Goal: Task Accomplishment & Management: Manage account settings

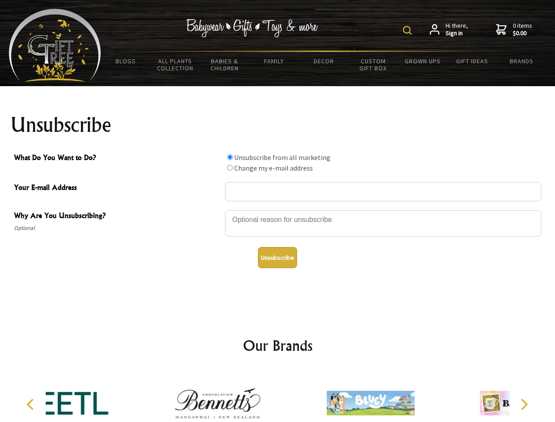
click at [408, 30] on img at bounding box center [407, 30] width 9 height 9
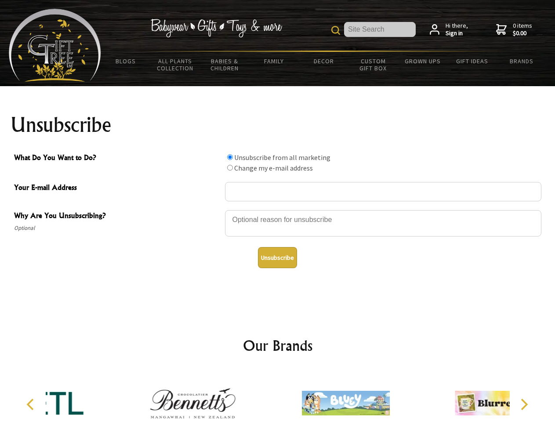
click at [278, 210] on div at bounding box center [383, 224] width 316 height 31
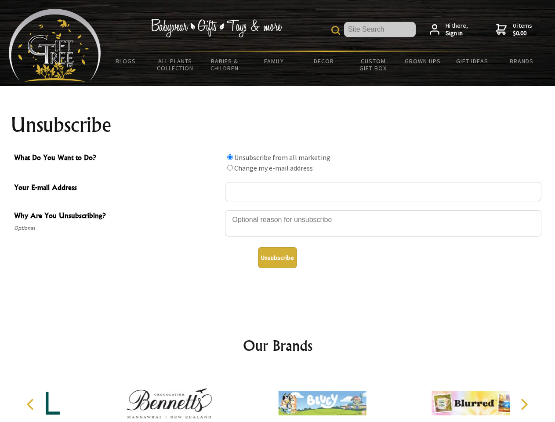
click at [230, 157] on input "What Do You Want to Do?" at bounding box center [230, 157] width 6 height 6
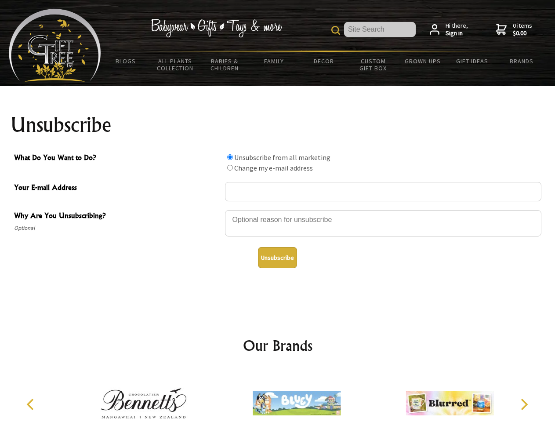
click at [230, 167] on input "What Do You Want to Do?" at bounding box center [230, 168] width 6 height 6
radio input "true"
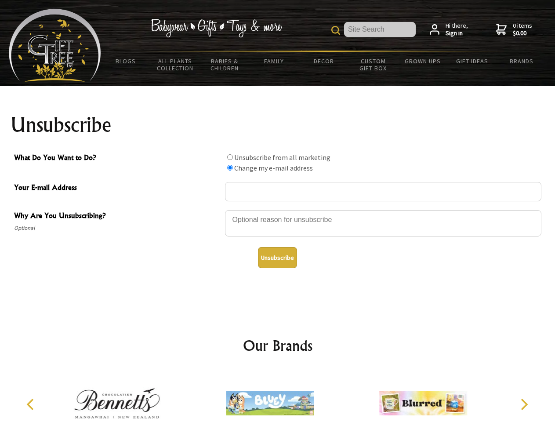
click at [277, 257] on button "Unsubscribe" at bounding box center [277, 257] width 39 height 21
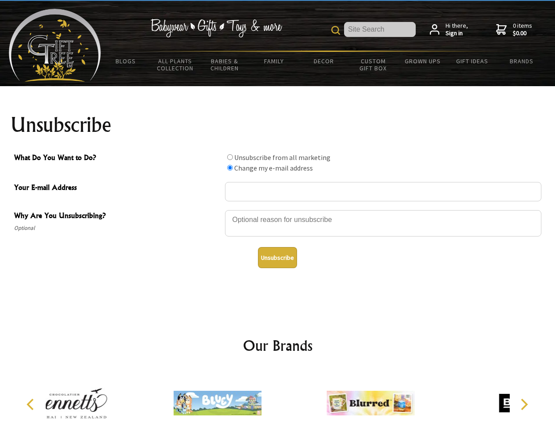
click at [278, 396] on div at bounding box center [217, 404] width 153 height 69
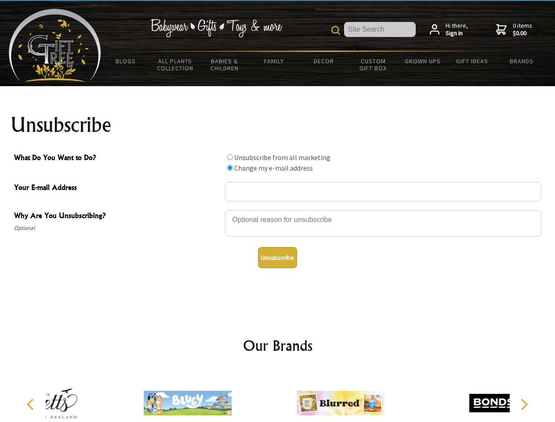
click at [32, 404] on icon "Previous" at bounding box center [30, 403] width 11 height 11
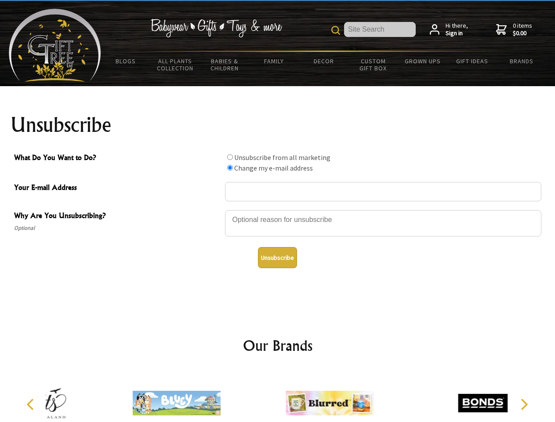
click at [524, 404] on icon "Next" at bounding box center [522, 403] width 11 height 11
